Goal: Transaction & Acquisition: Purchase product/service

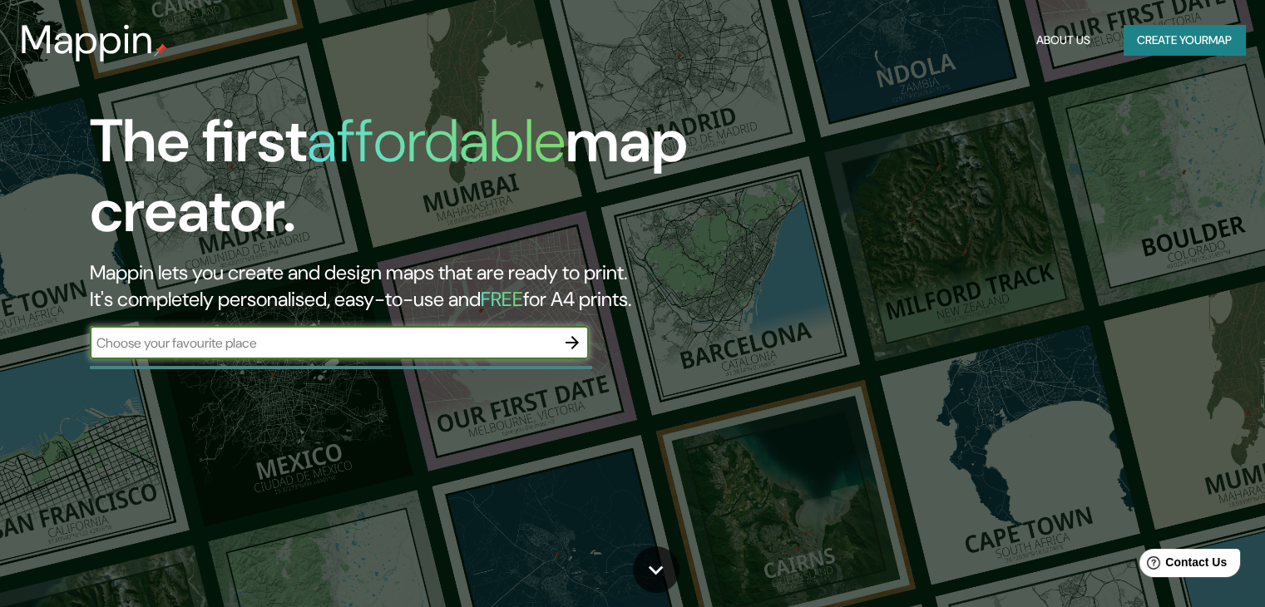
click at [566, 329] on button "button" at bounding box center [572, 342] width 33 height 33
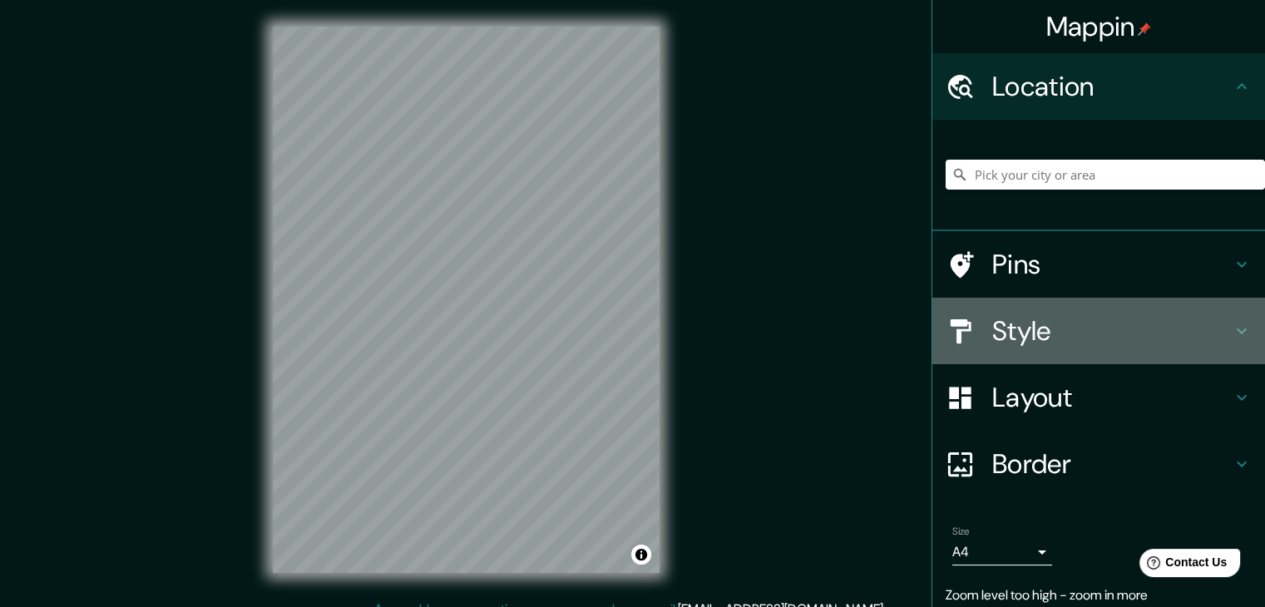
click at [1070, 333] on h4 "Style" at bounding box center [1112, 330] width 240 height 33
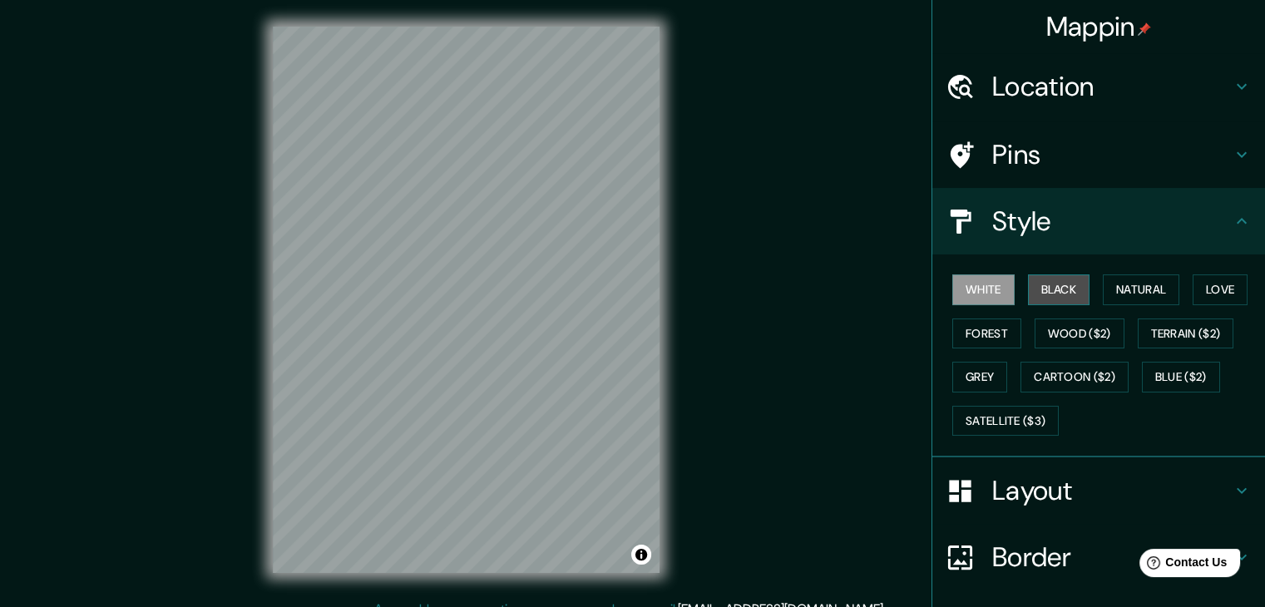
click at [1072, 301] on button "Black" at bounding box center [1059, 289] width 62 height 31
click at [1066, 323] on button "Wood ($2)" at bounding box center [1080, 334] width 90 height 31
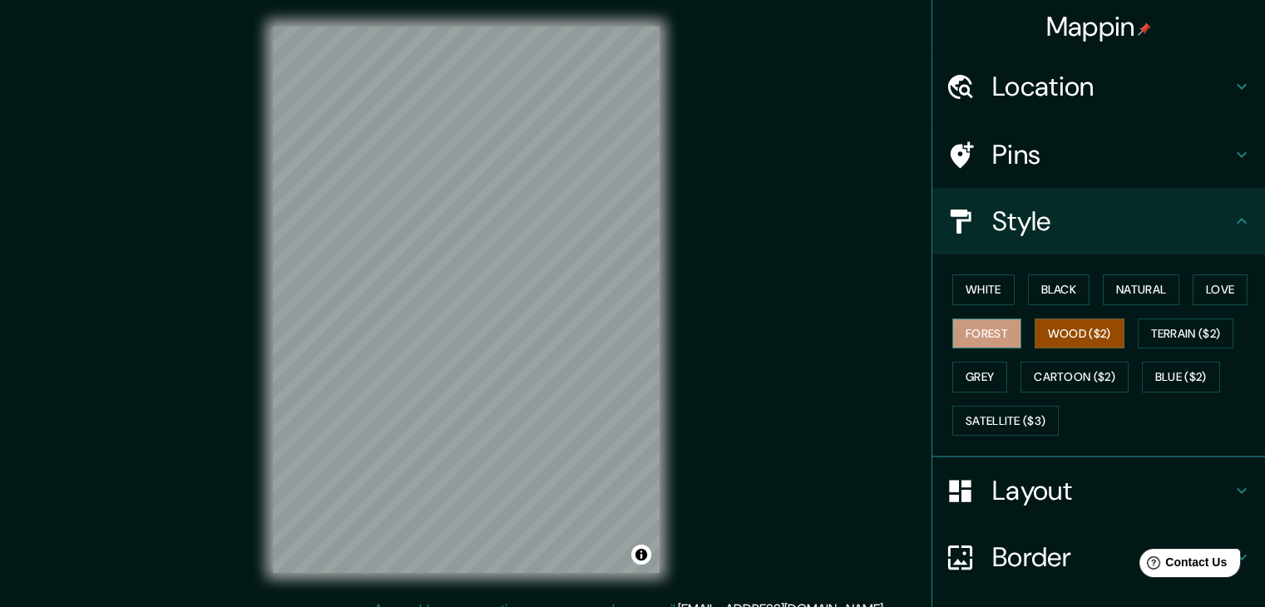
click at [952, 341] on button "Forest" at bounding box center [986, 334] width 69 height 31
click at [999, 379] on div "White Black Natural Love Forest Wood ($2) Terrain ($2) Grey Cartoon ($2) Blue (…" at bounding box center [1105, 355] width 319 height 175
click at [982, 378] on button "Grey" at bounding box center [979, 377] width 55 height 31
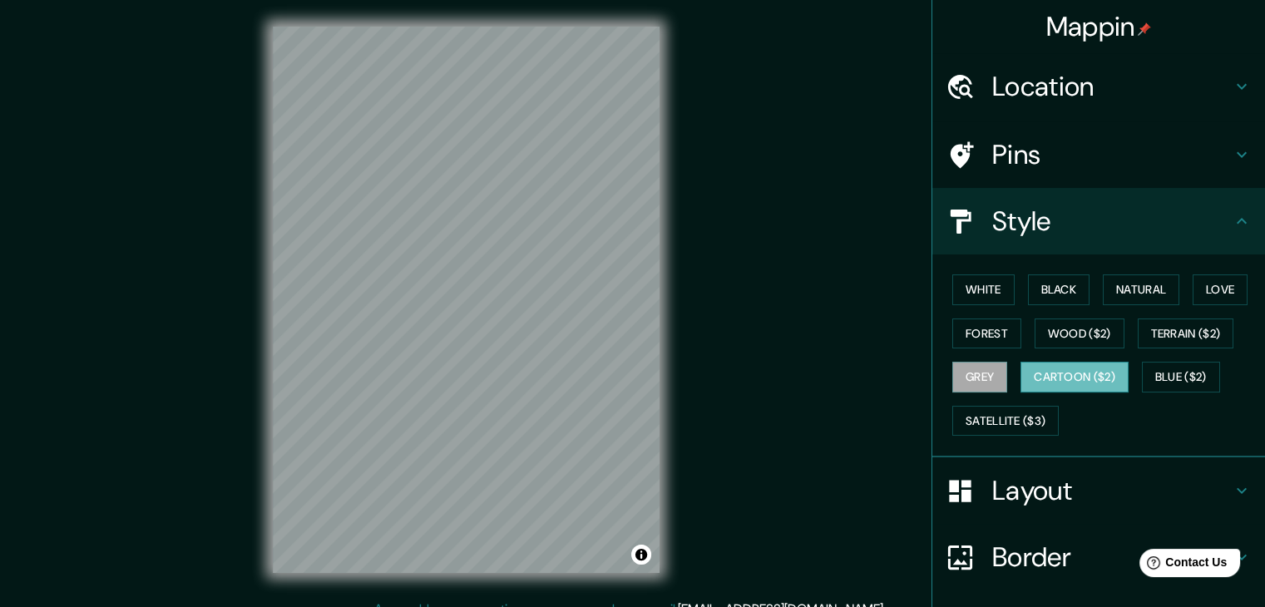
click at [1061, 373] on button "Cartoon ($2)" at bounding box center [1075, 377] width 108 height 31
click at [1161, 376] on button "Blue ($2)" at bounding box center [1181, 377] width 78 height 31
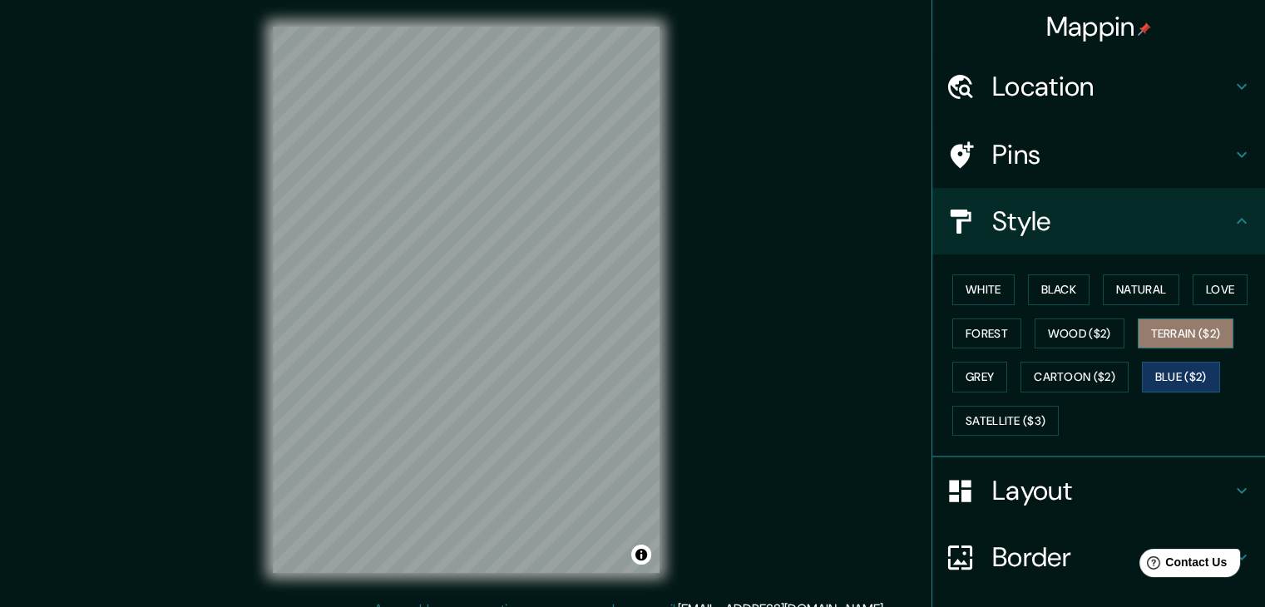
click at [1177, 337] on button "Terrain ($2)" at bounding box center [1186, 334] width 96 height 31
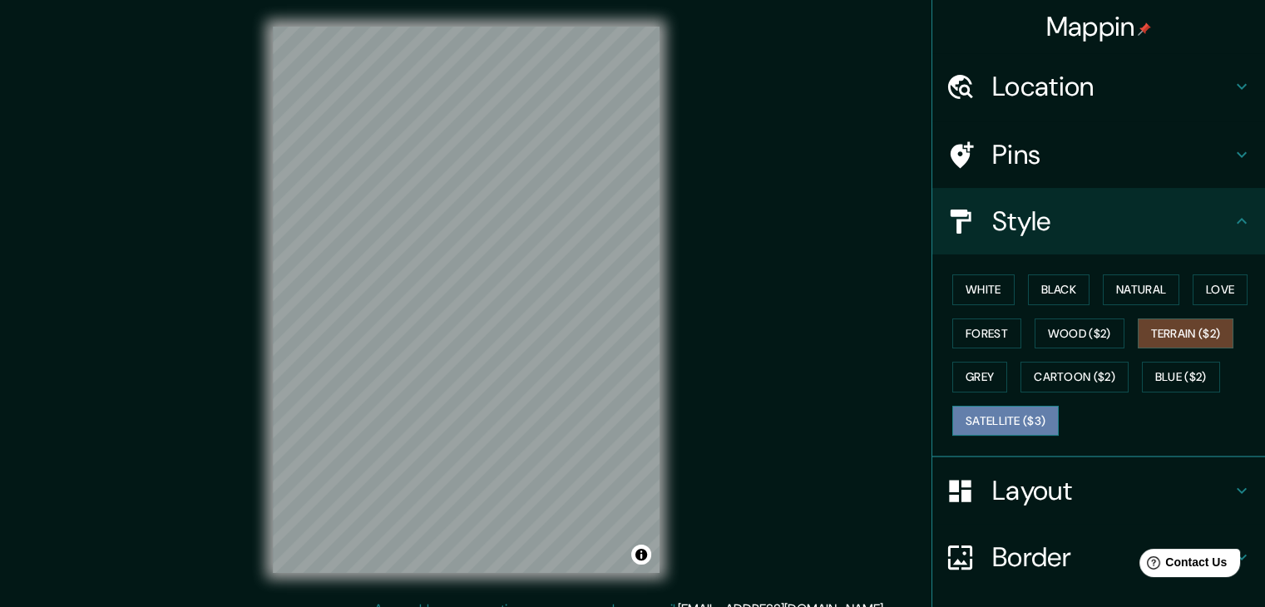
click at [1012, 420] on button "Satellite ($3)" at bounding box center [1005, 421] width 106 height 31
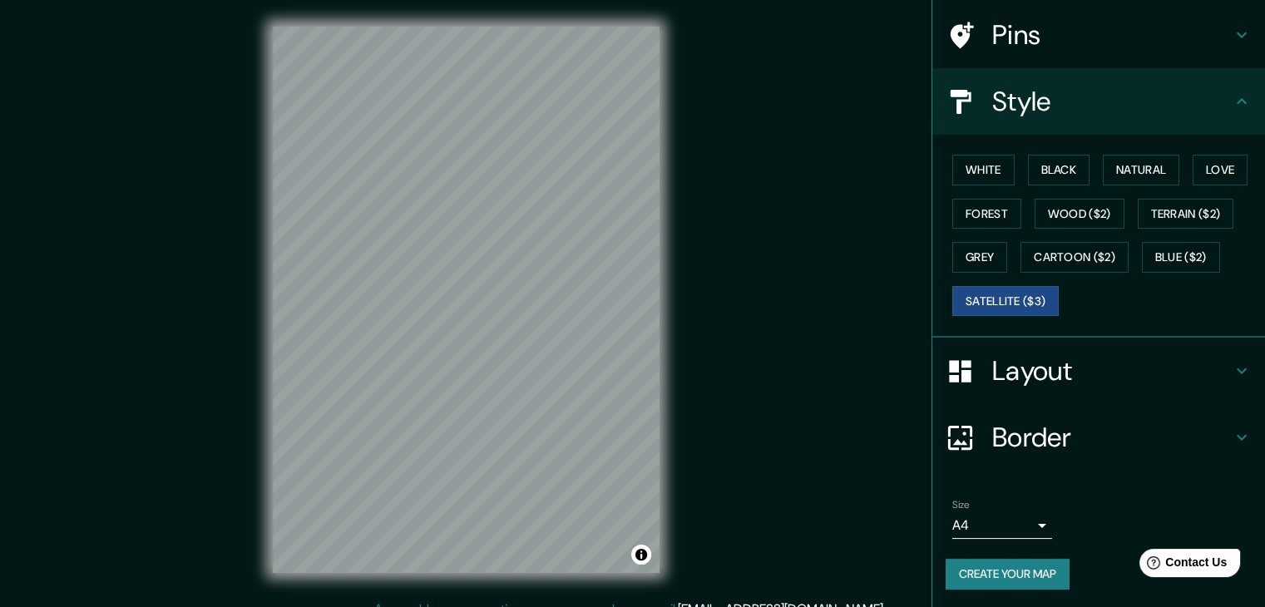
click at [1060, 437] on h4 "Border" at bounding box center [1112, 437] width 240 height 33
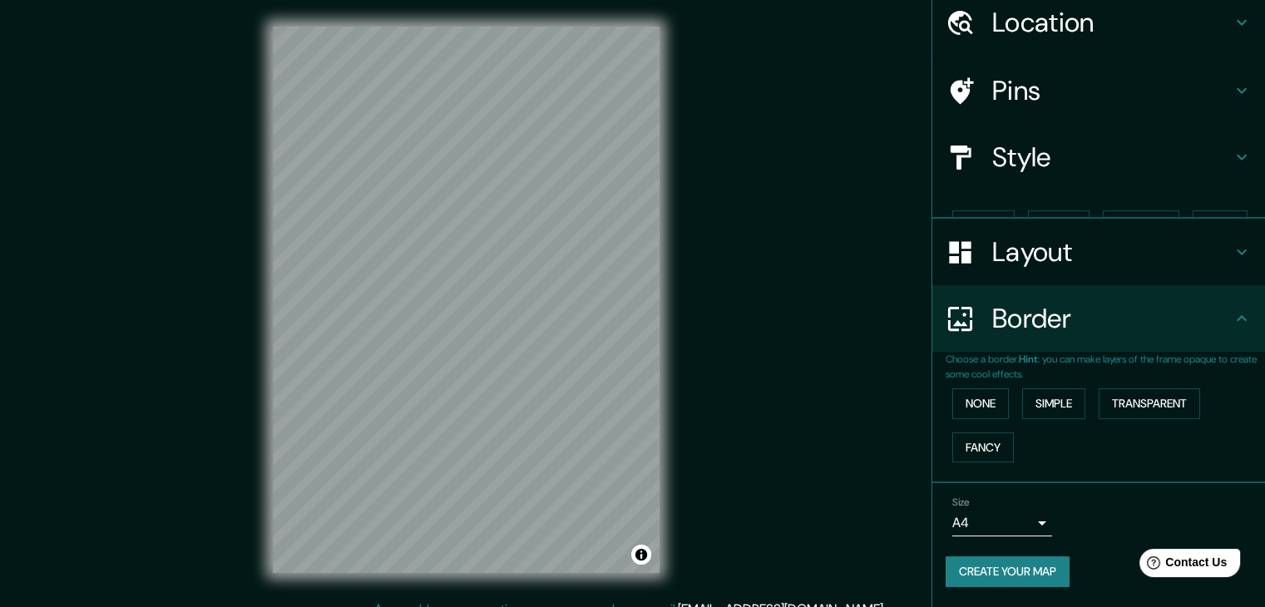
scroll to position [35, 0]
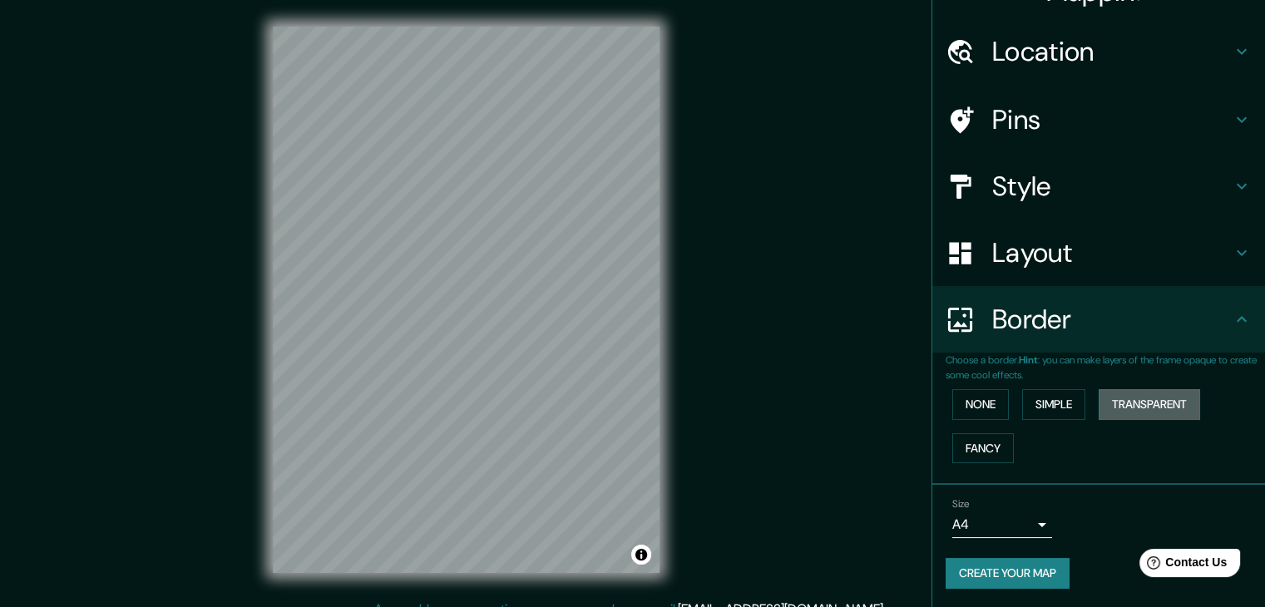
click at [1118, 393] on button "Transparent" at bounding box center [1149, 404] width 101 height 31
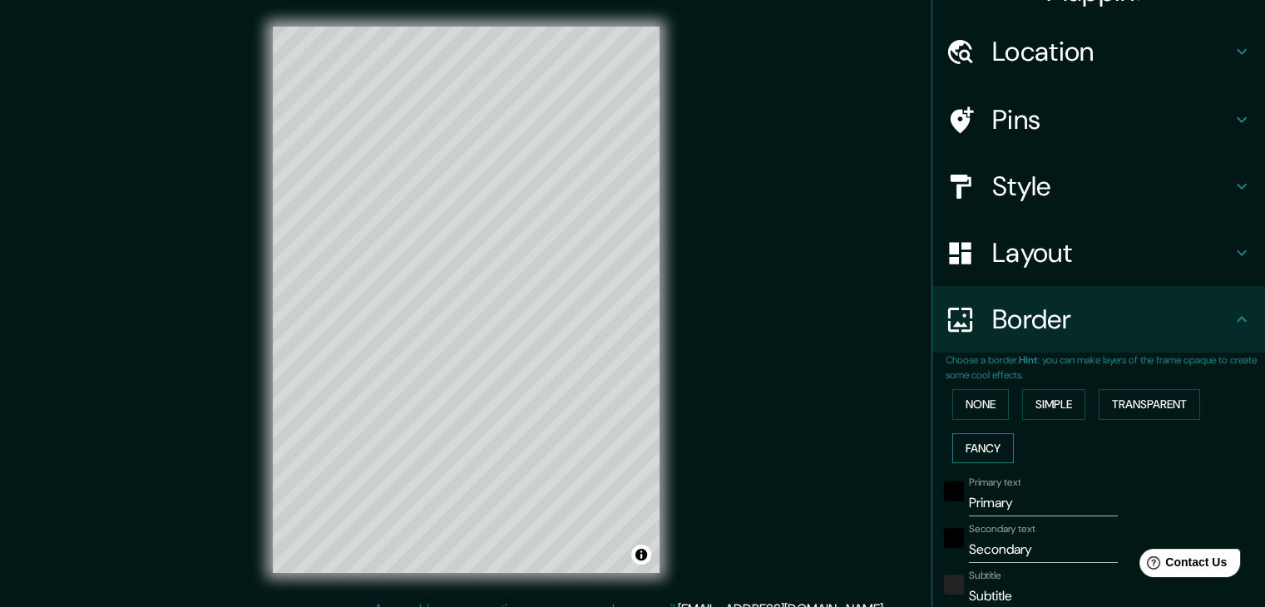
click at [975, 435] on button "Fancy" at bounding box center [983, 448] width 62 height 31
click at [978, 404] on button "None" at bounding box center [980, 404] width 57 height 31
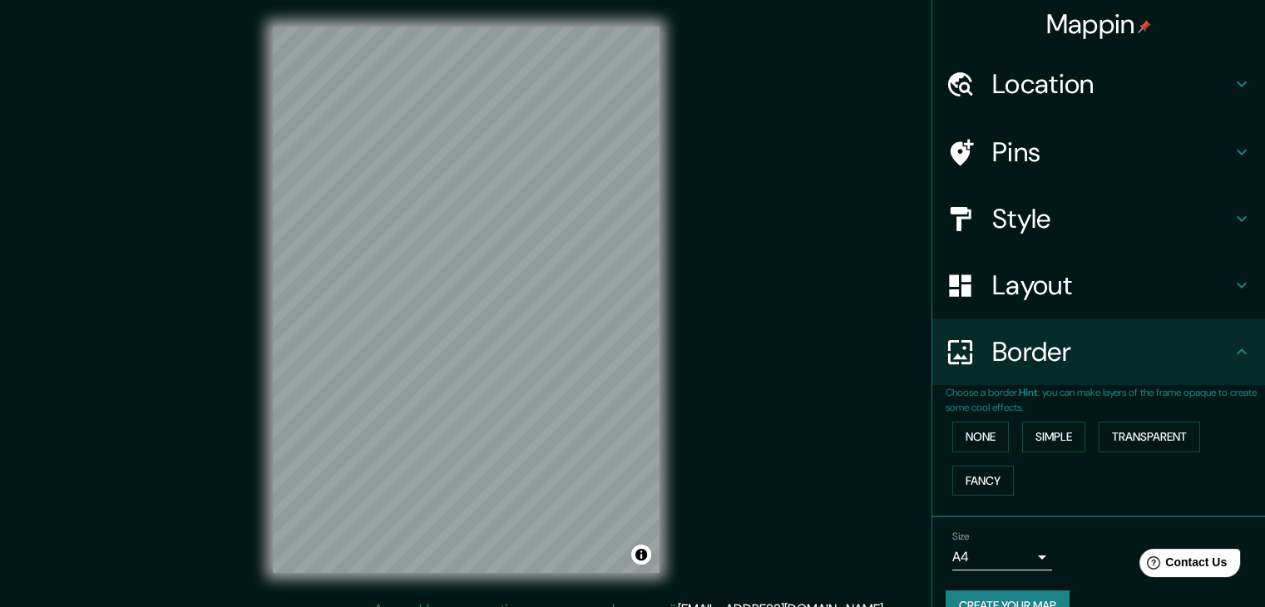
scroll to position [0, 0]
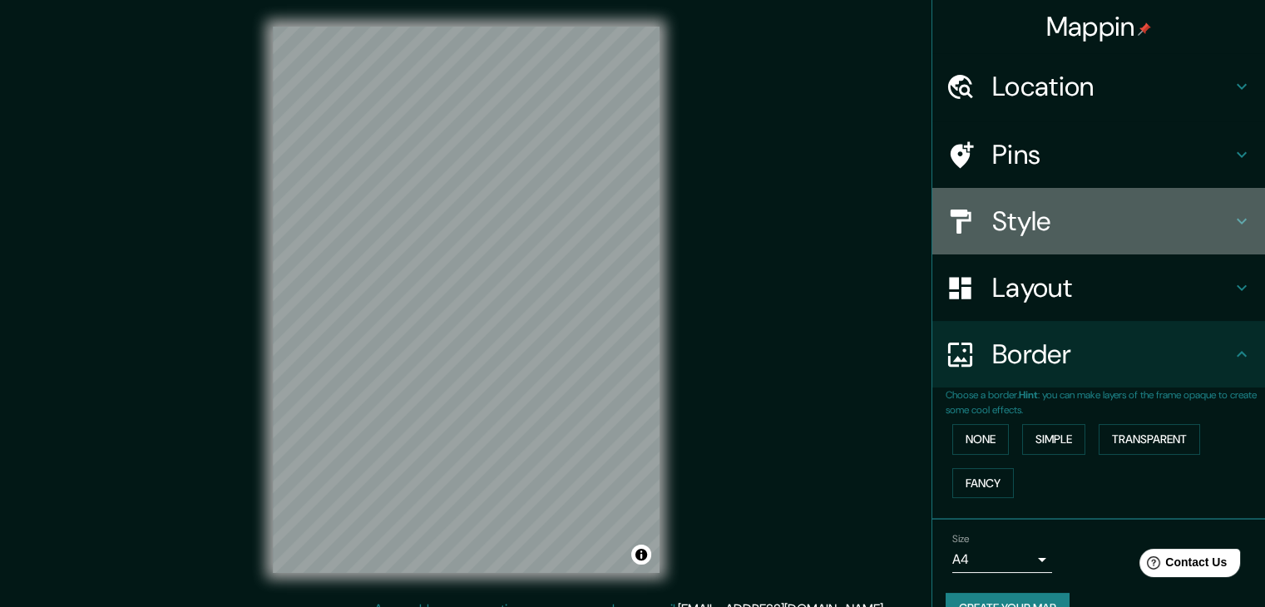
click at [1143, 216] on h4 "Style" at bounding box center [1112, 221] width 240 height 33
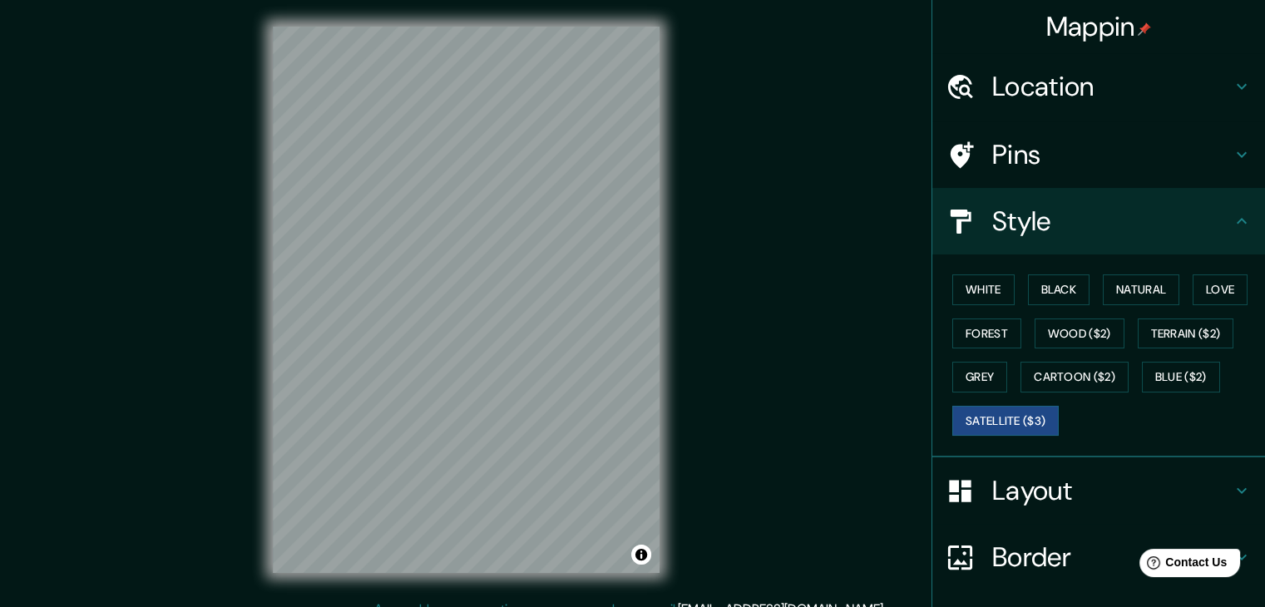
click at [1050, 502] on h4 "Layout" at bounding box center [1112, 490] width 240 height 33
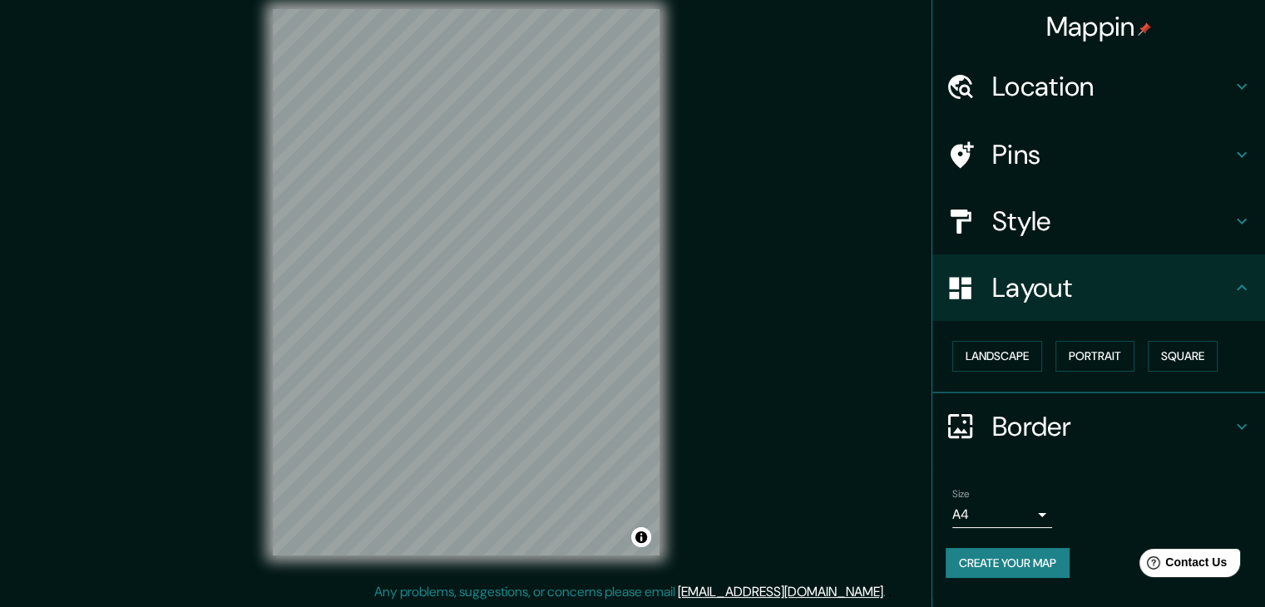
scroll to position [19, 0]
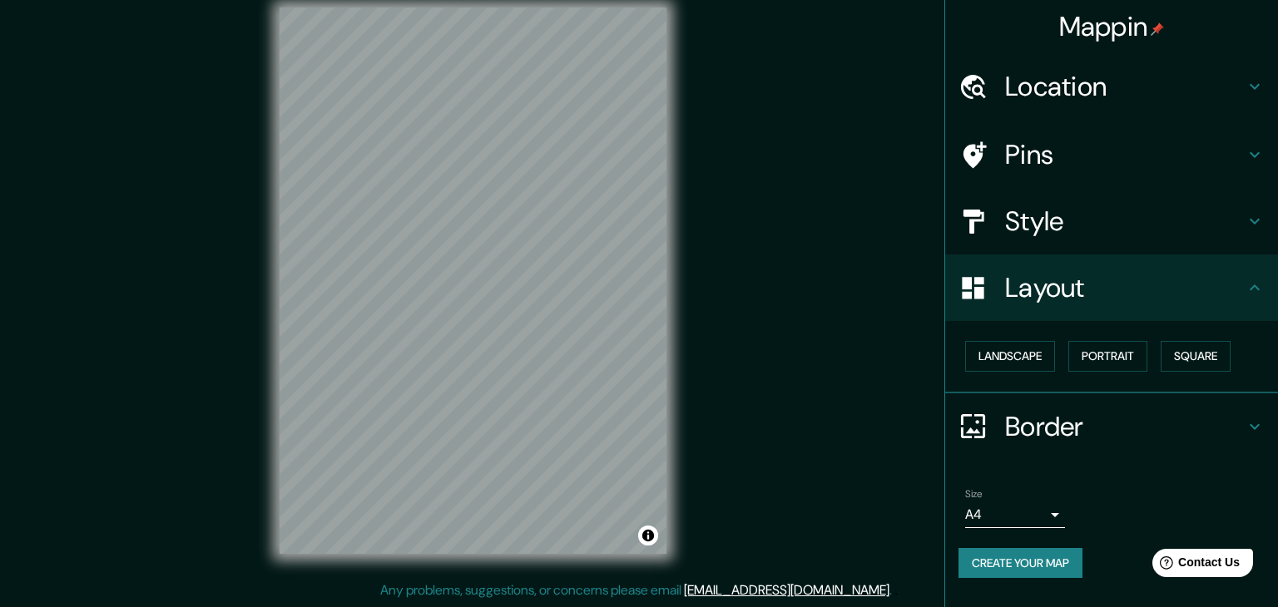
click at [1041, 516] on body "Mappin Location Pins Style Layout Landscape Portrait Square Border Choose a bor…" at bounding box center [639, 284] width 1278 height 607
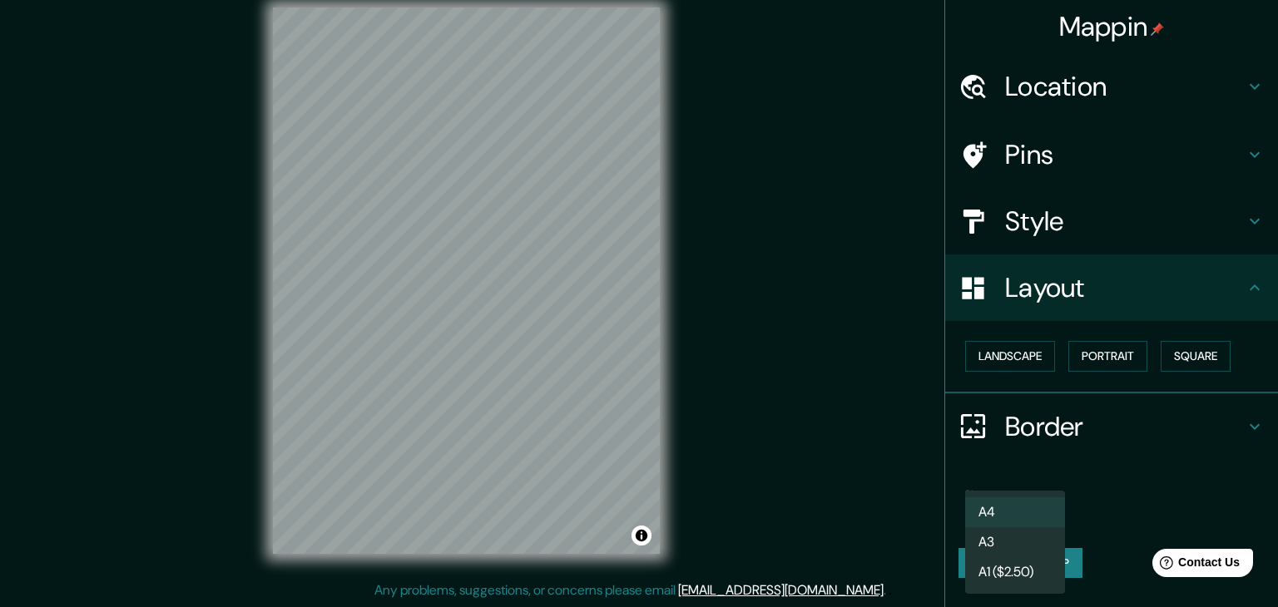
click at [1095, 507] on div at bounding box center [639, 303] width 1278 height 607
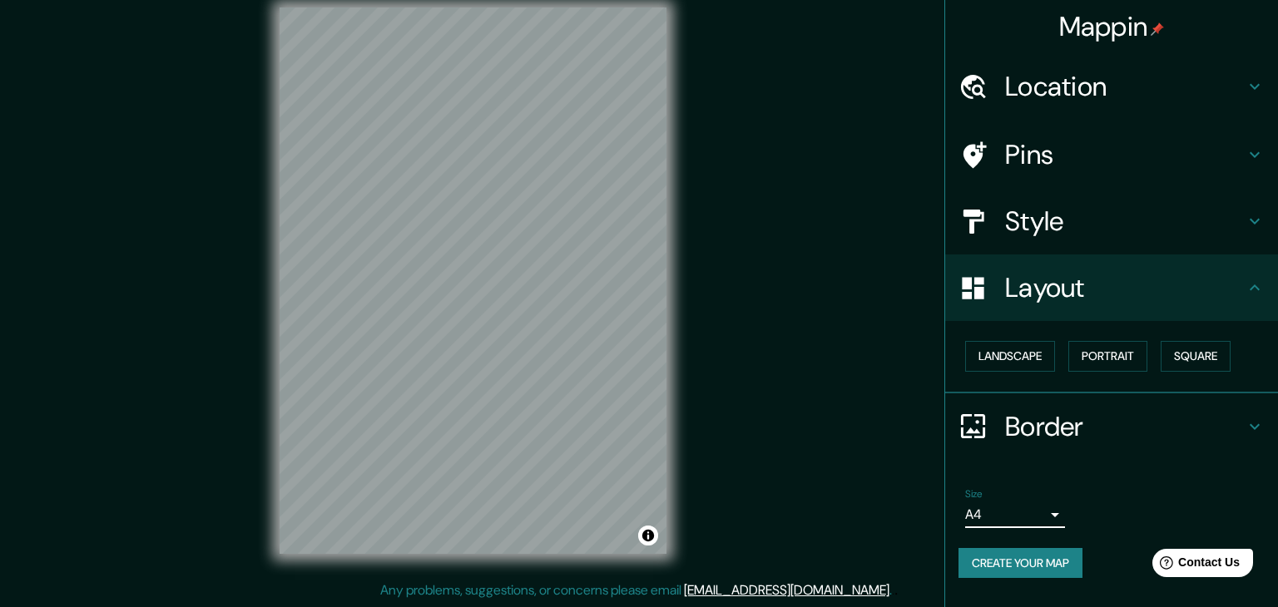
click at [1051, 519] on body "Mappin Location Pins Style Layout Landscape Portrait Square Border Choose a bor…" at bounding box center [639, 284] width 1278 height 607
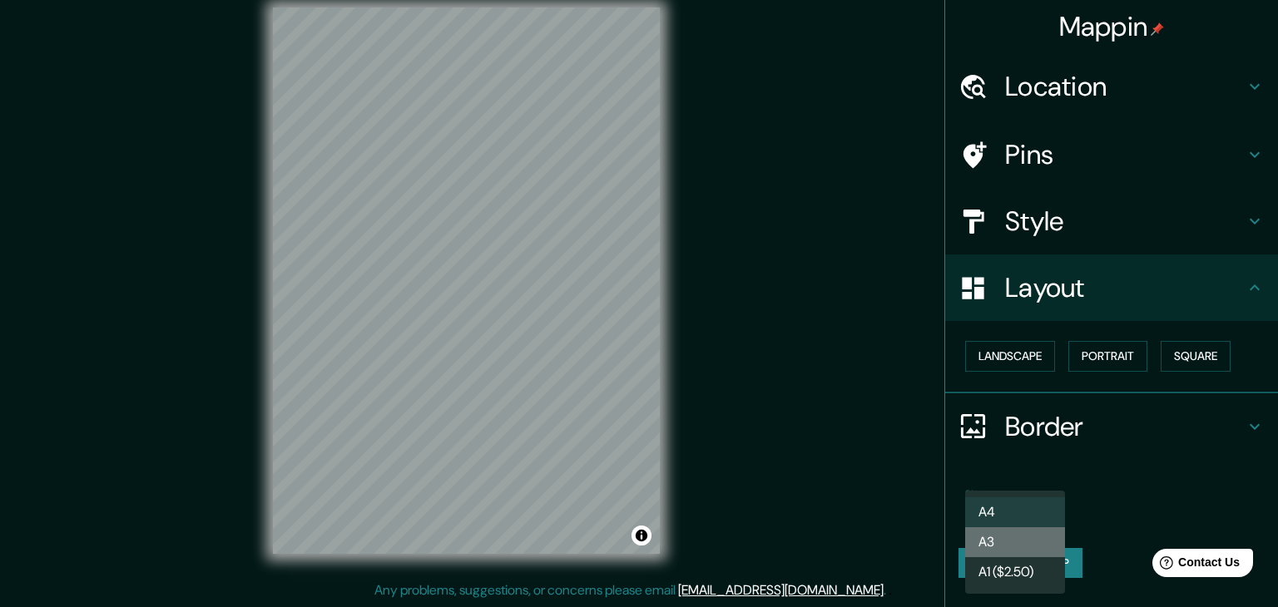
click at [1037, 538] on li "A3" at bounding box center [1015, 542] width 100 height 30
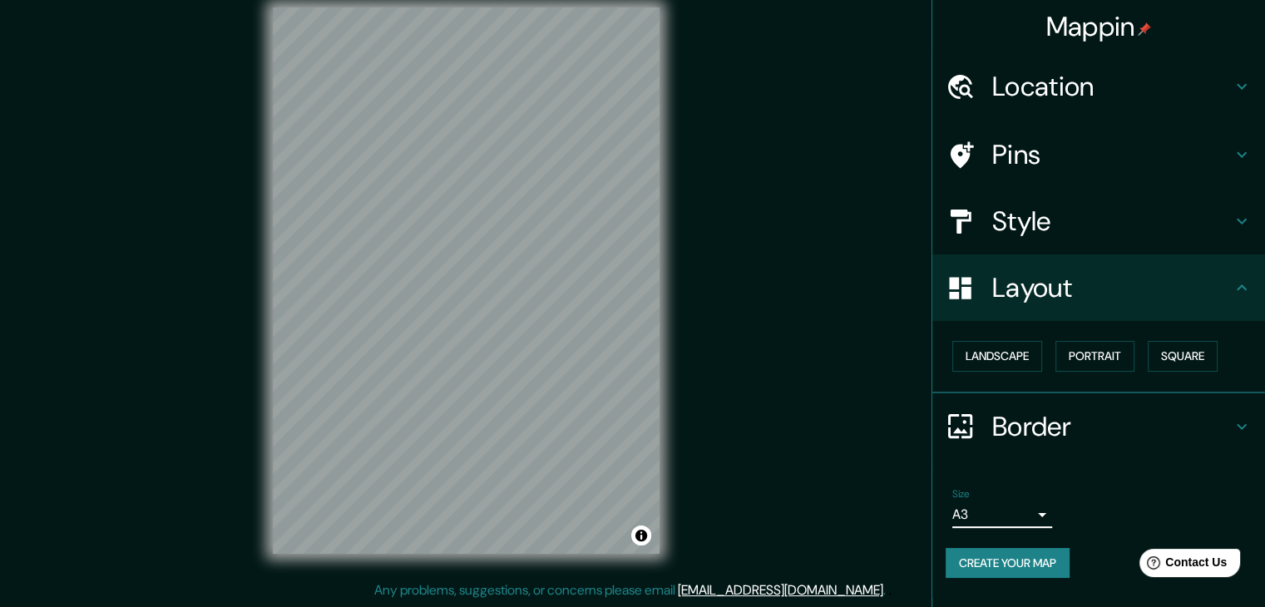
click at [1028, 554] on button "Create your map" at bounding box center [1008, 563] width 124 height 31
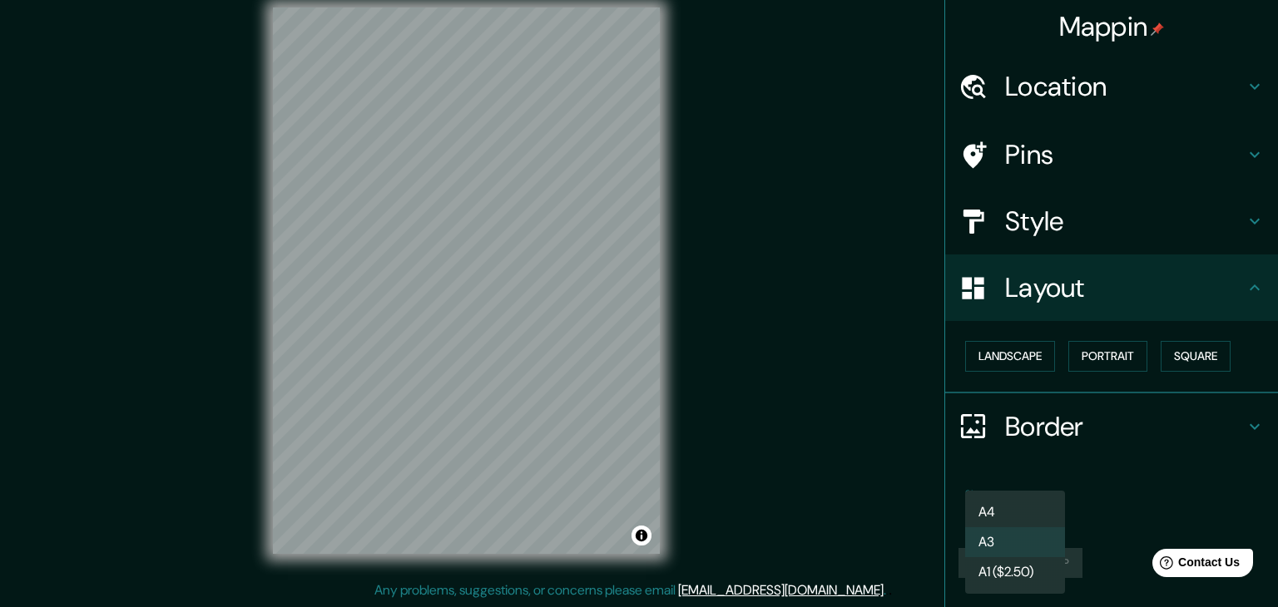
click at [1041, 517] on body "Mappin Location Pins Style Layout Landscape Portrait Square Border Choose a bor…" at bounding box center [639, 284] width 1278 height 607
click at [1020, 576] on li "A1 ($2.50)" at bounding box center [1015, 572] width 100 height 30
click at [1046, 512] on body "Mappin Location Pins Style Layout Landscape Portrait Square Border Choose a bor…" at bounding box center [639, 284] width 1278 height 607
click at [1038, 514] on li "A4" at bounding box center [1015, 512] width 100 height 30
type input "single"
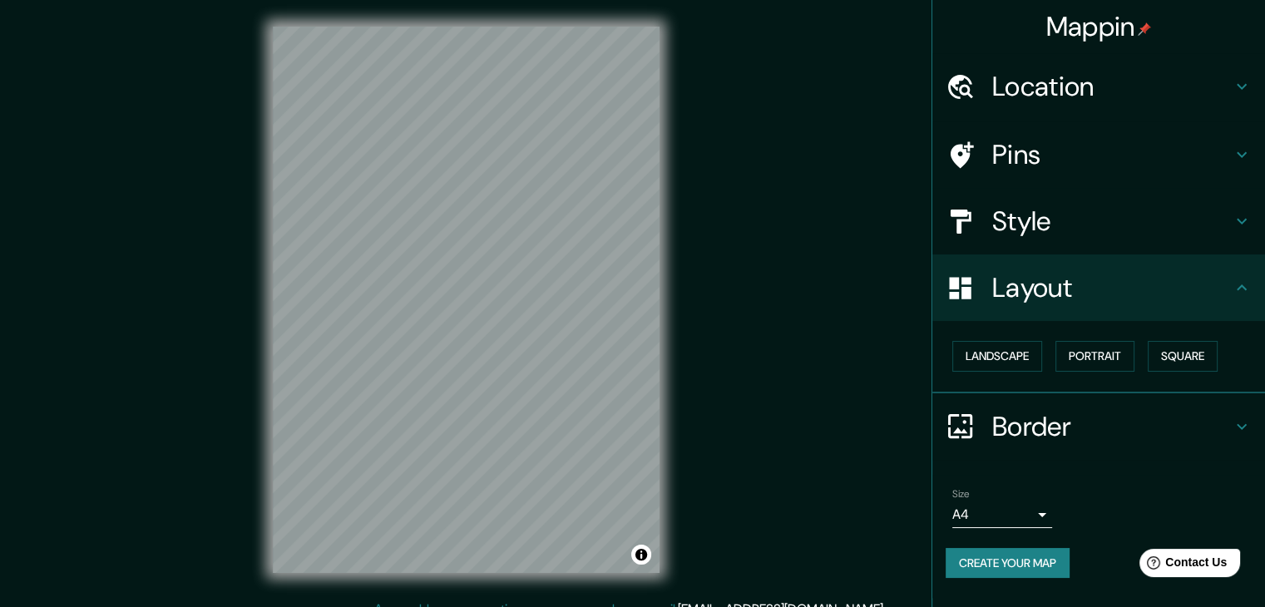
scroll to position [0, 0]
click at [1021, 357] on button "Landscape" at bounding box center [997, 356] width 90 height 31
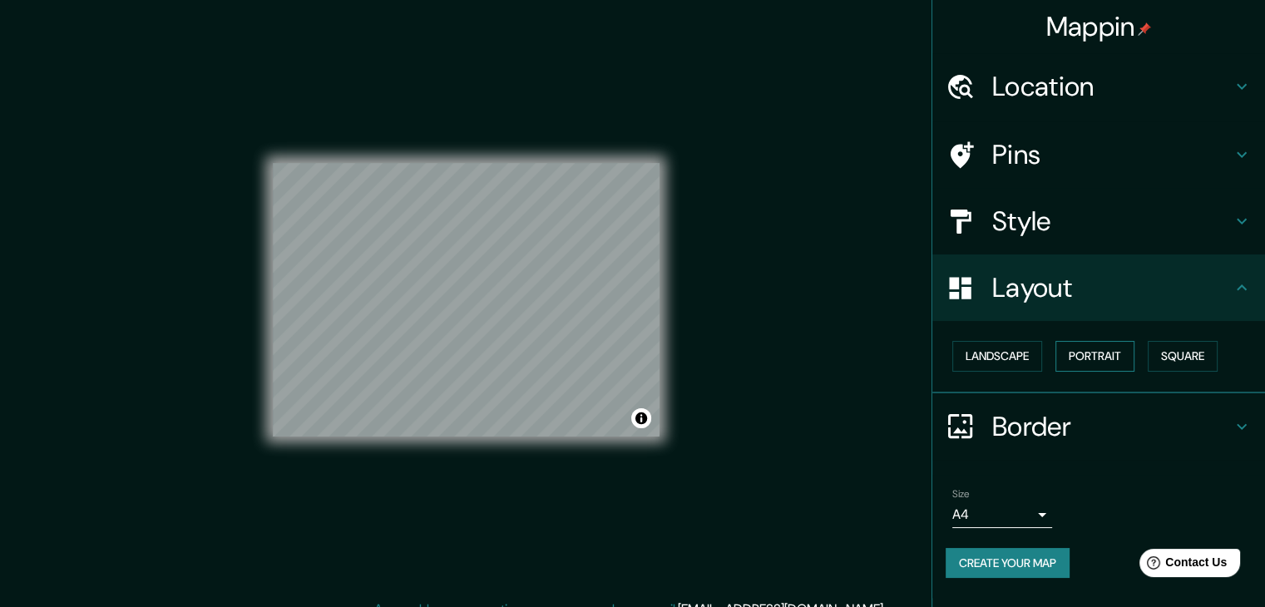
click at [1100, 346] on button "Portrait" at bounding box center [1095, 356] width 79 height 31
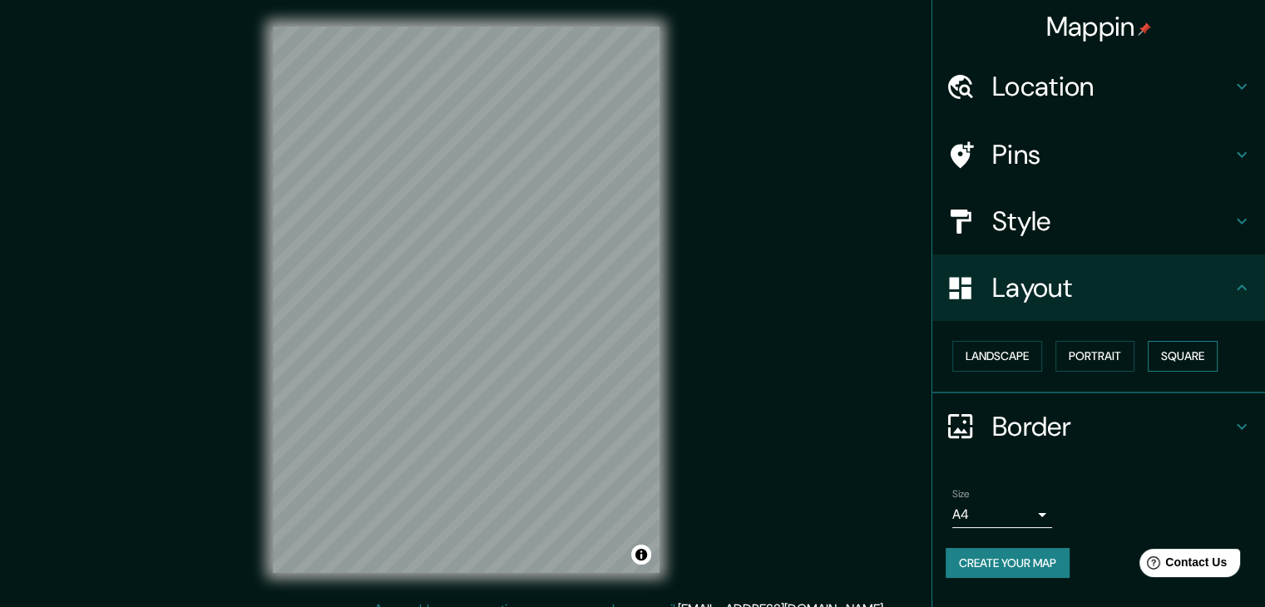
click at [1148, 351] on div "Landscape [GEOGRAPHIC_DATA]" at bounding box center [1105, 356] width 319 height 44
click at [1188, 351] on button "Square" at bounding box center [1183, 356] width 70 height 31
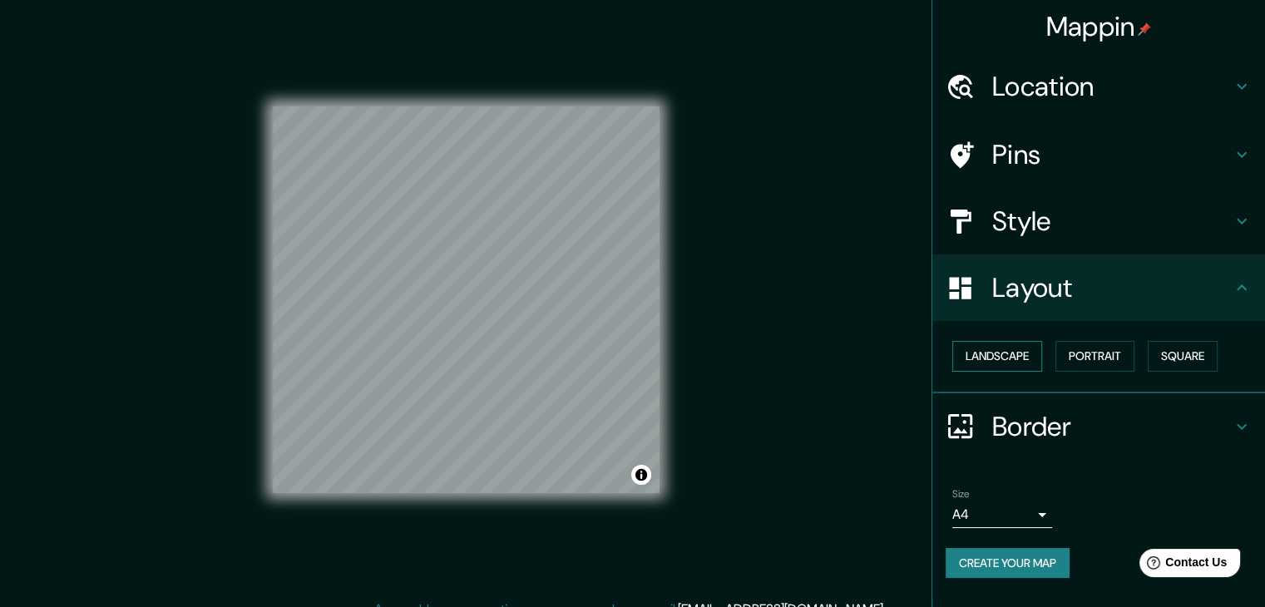
click at [1011, 361] on button "Landscape" at bounding box center [997, 356] width 90 height 31
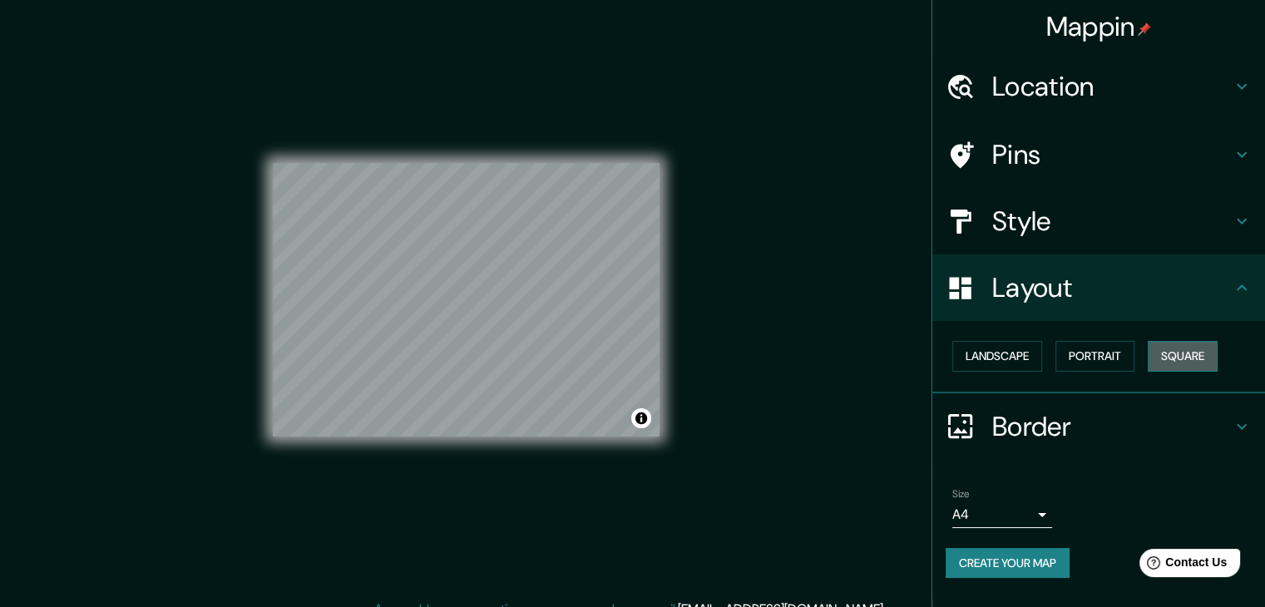
click at [1187, 349] on button "Square" at bounding box center [1183, 356] width 70 height 31
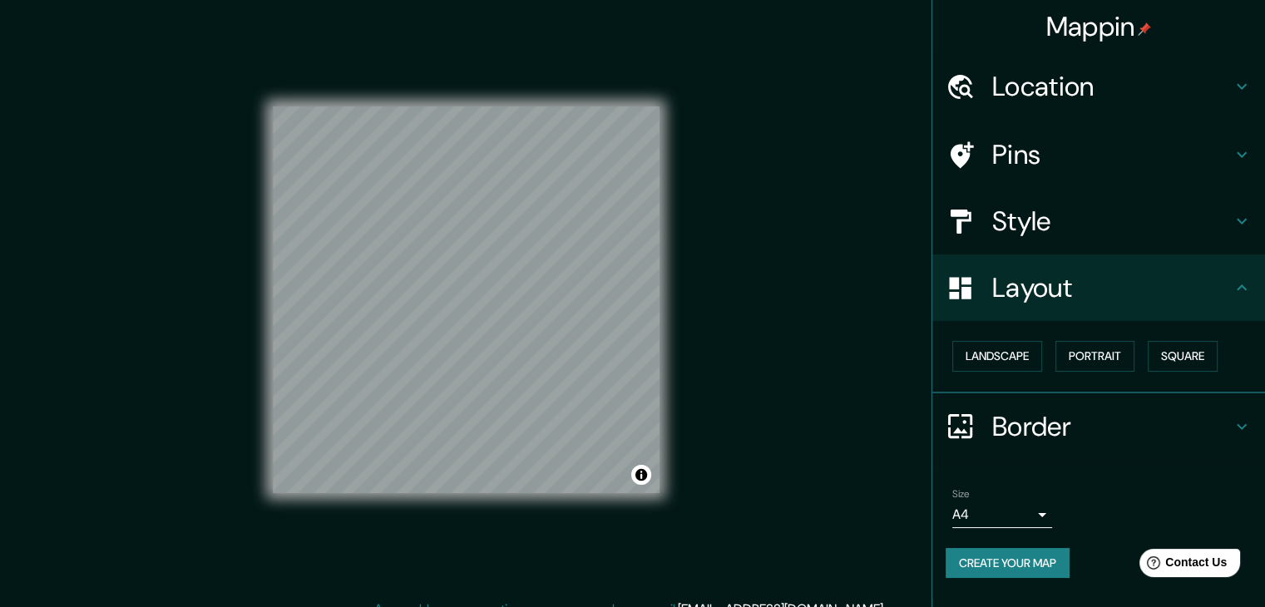
click at [1034, 79] on h4 "Location" at bounding box center [1112, 86] width 240 height 33
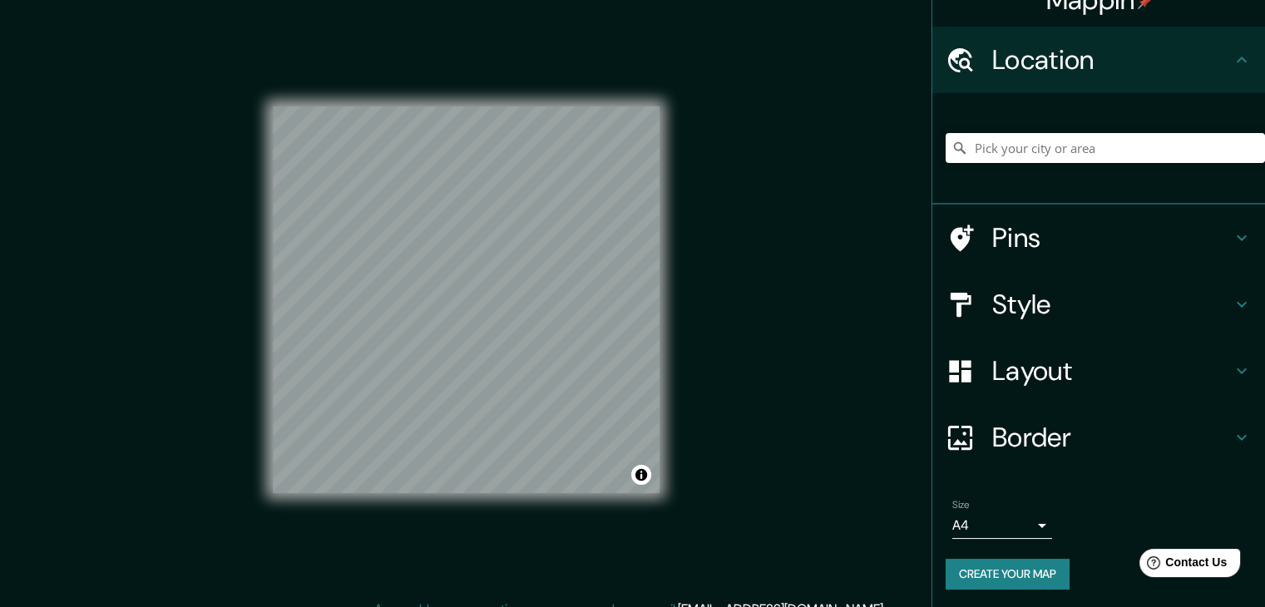
scroll to position [28, 0]
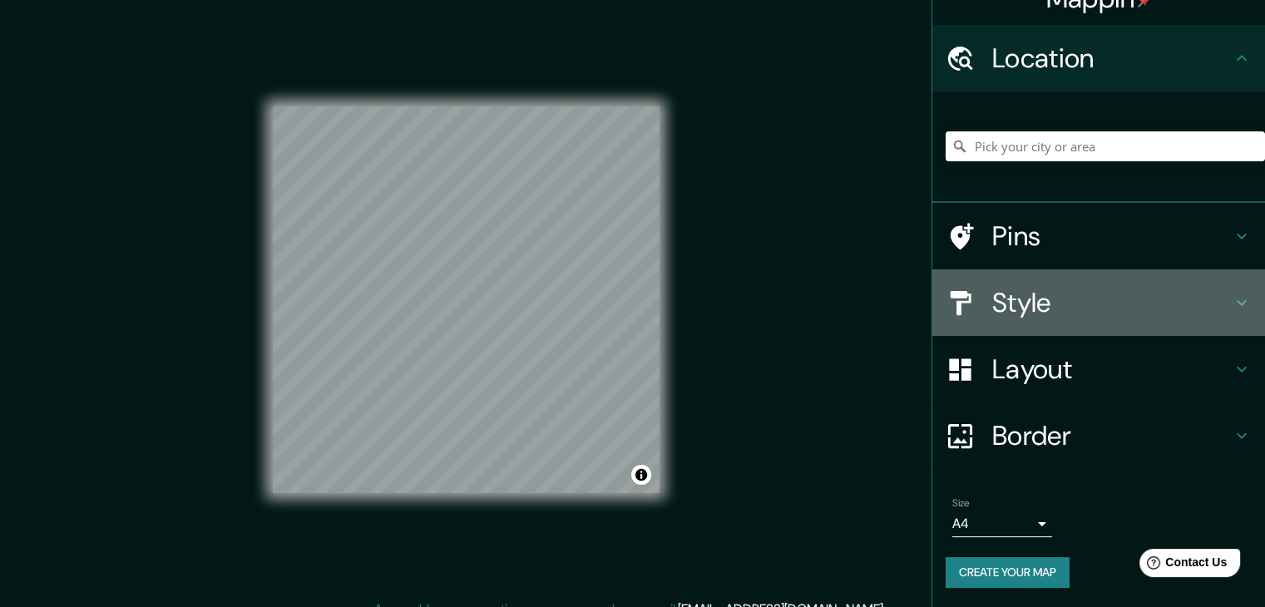
click at [1033, 299] on h4 "Style" at bounding box center [1112, 302] width 240 height 33
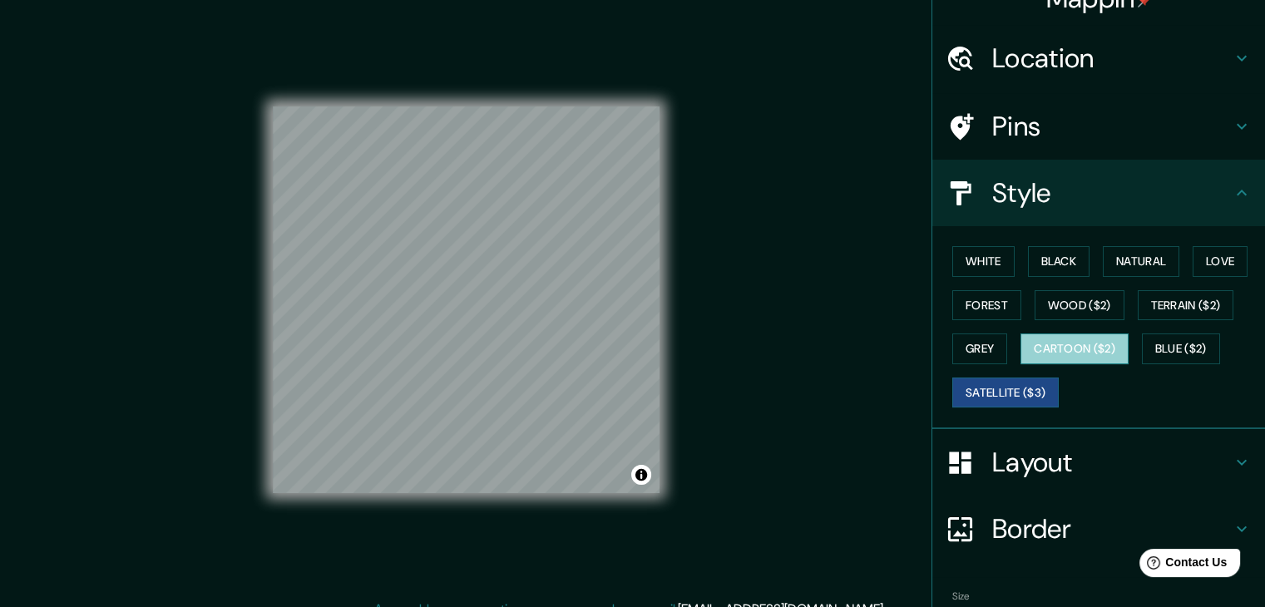
click at [1083, 350] on button "Cartoon ($2)" at bounding box center [1075, 349] width 108 height 31
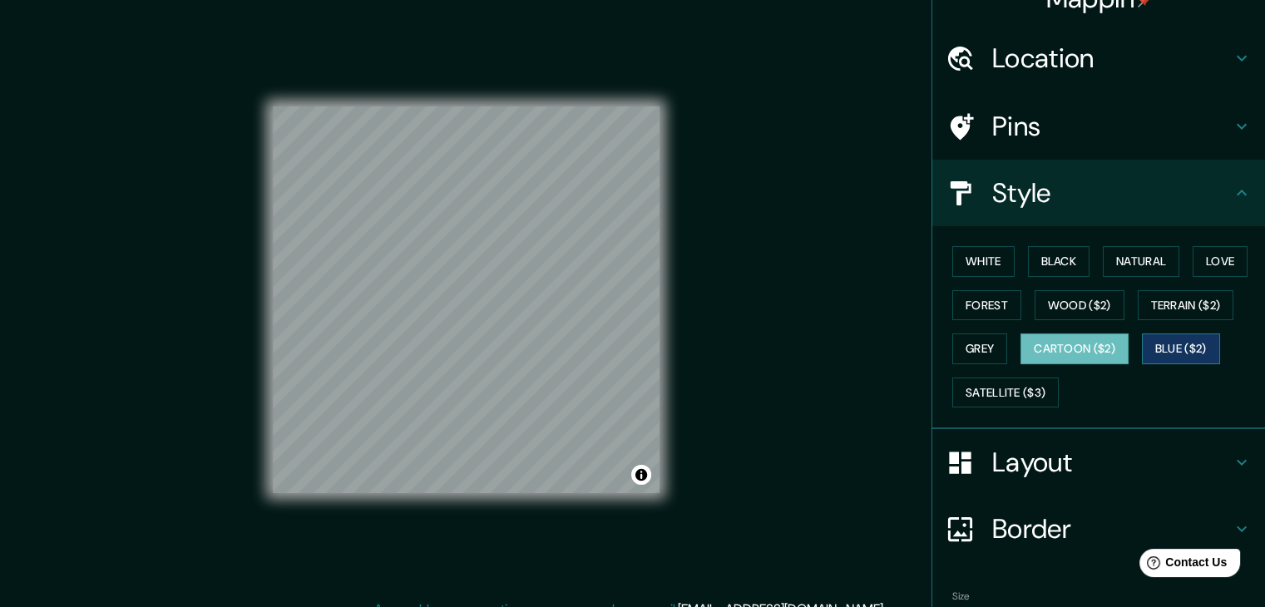
click at [1164, 346] on button "Blue ($2)" at bounding box center [1181, 349] width 78 height 31
click at [1184, 309] on button "Terrain ($2)" at bounding box center [1186, 305] width 96 height 31
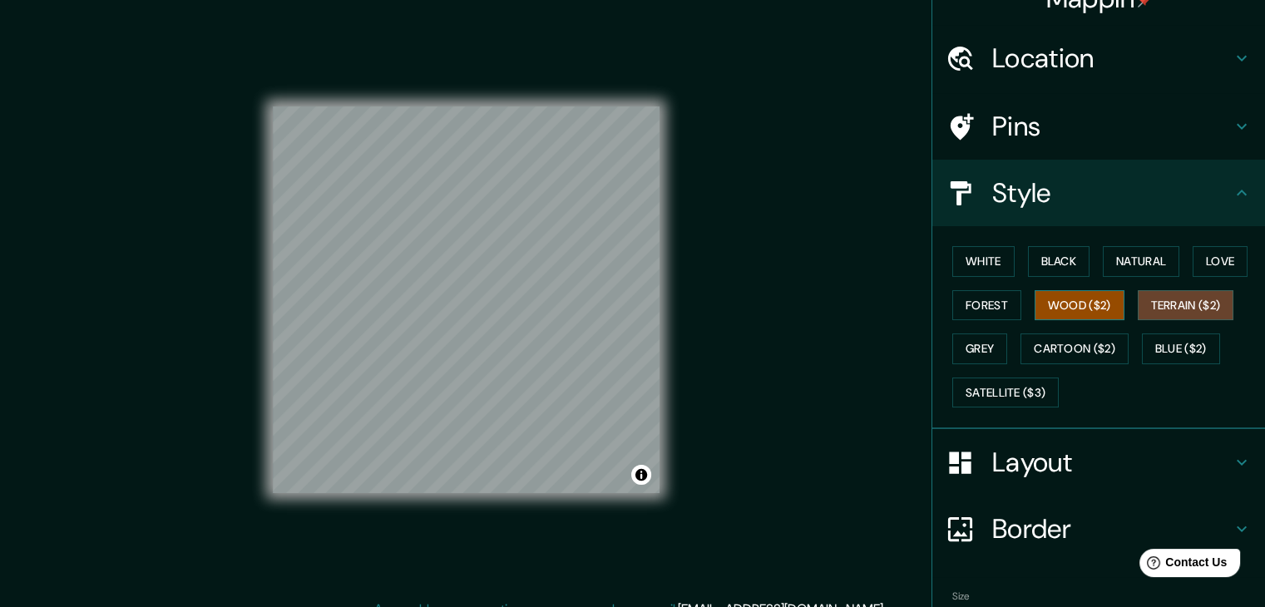
click at [1077, 302] on button "Wood ($2)" at bounding box center [1080, 305] width 90 height 31
click at [995, 298] on button "Forest" at bounding box center [986, 305] width 69 height 31
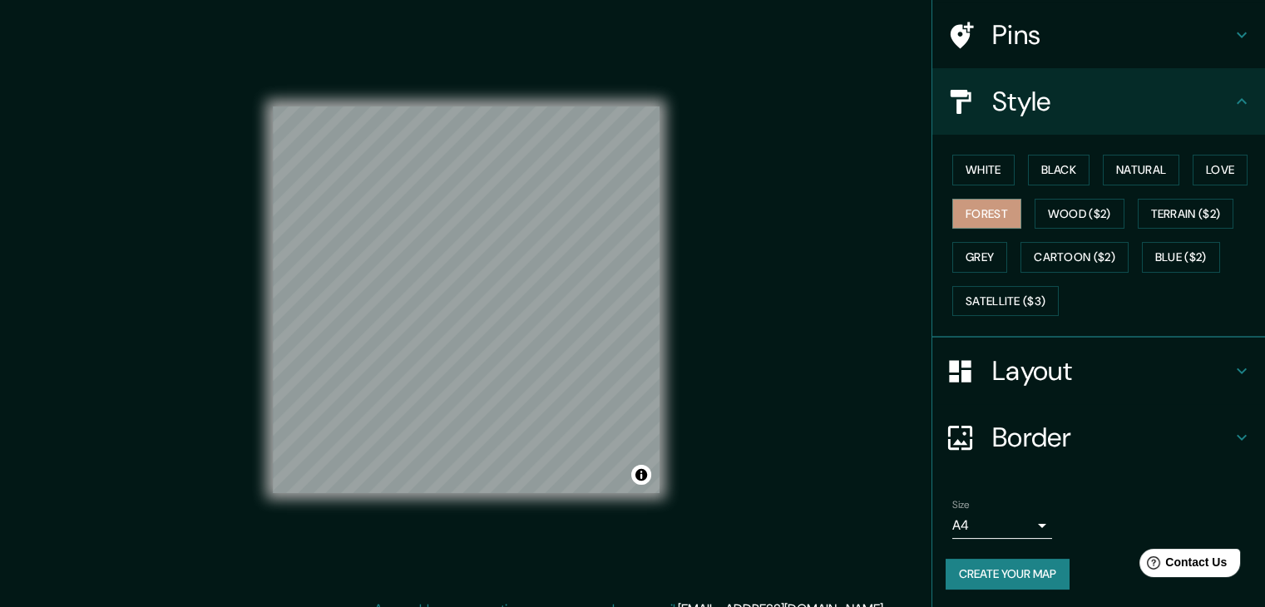
click at [1069, 370] on h4 "Layout" at bounding box center [1112, 370] width 240 height 33
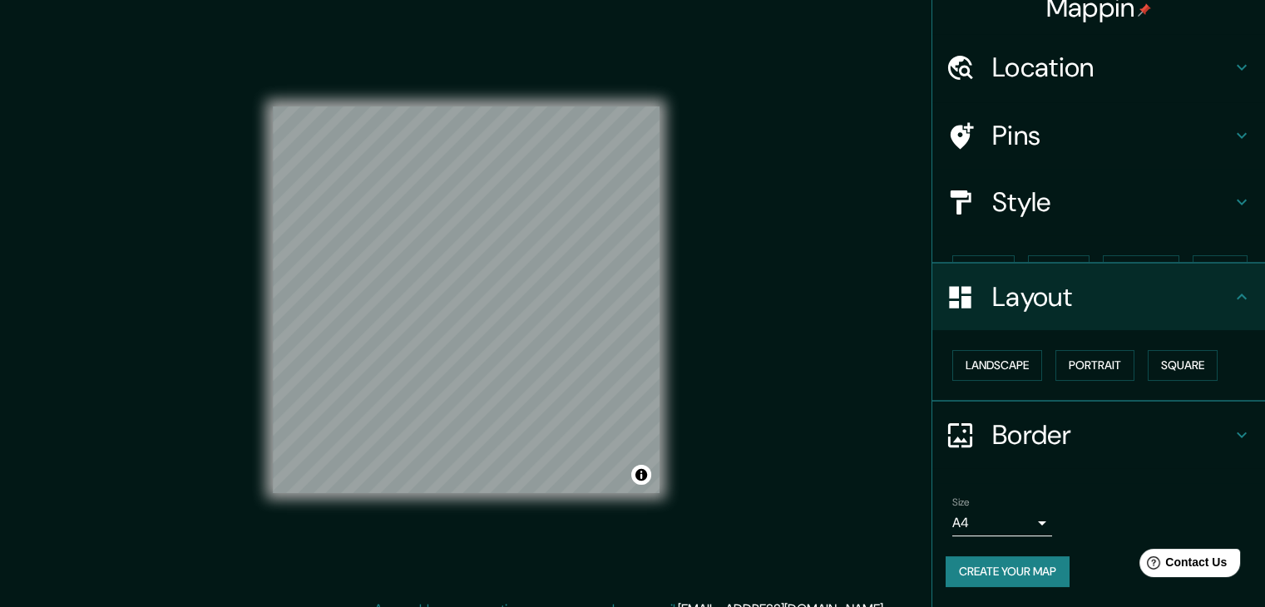
scroll to position [0, 0]
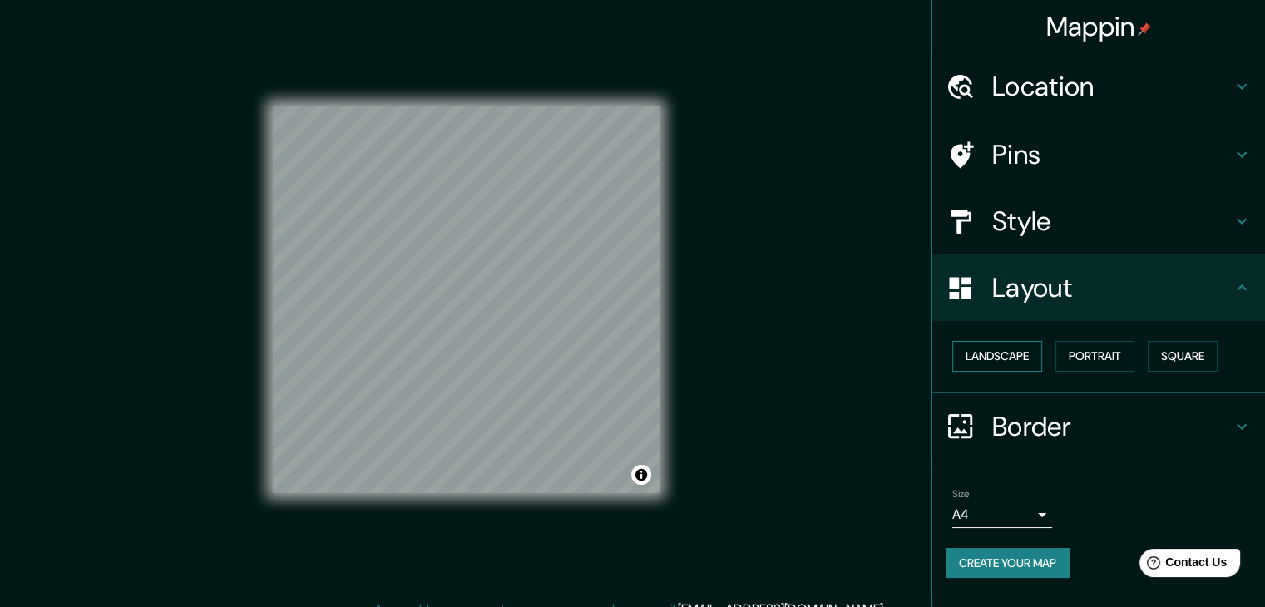
click at [1010, 354] on button "Landscape" at bounding box center [997, 356] width 90 height 31
